Goal: Task Accomplishment & Management: Use online tool/utility

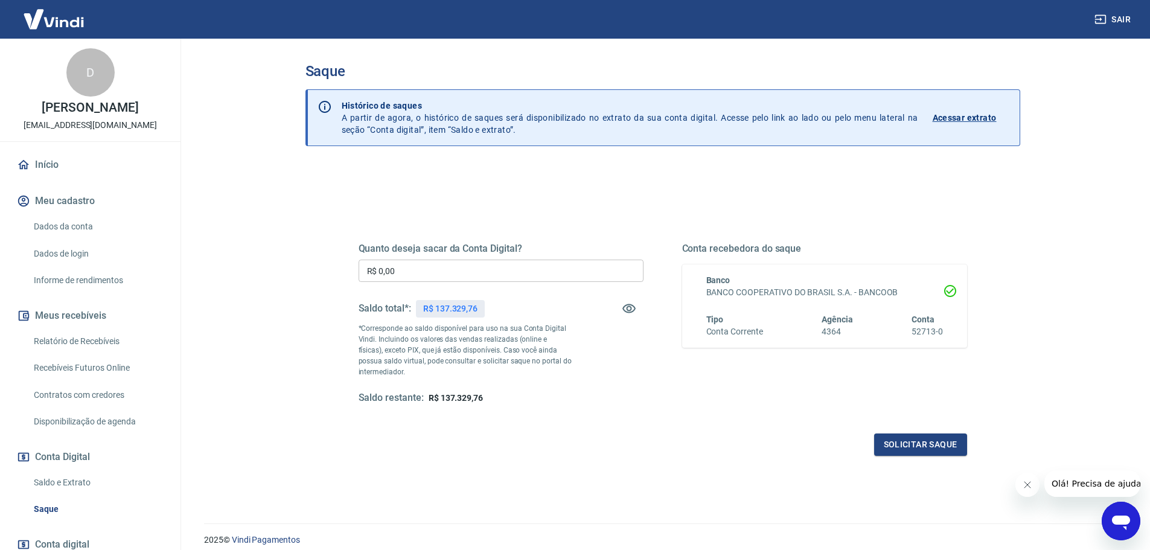
click at [471, 272] on input "R$ 0,00" at bounding box center [501, 271] width 285 height 22
